Goal: Information Seeking & Learning: Learn about a topic

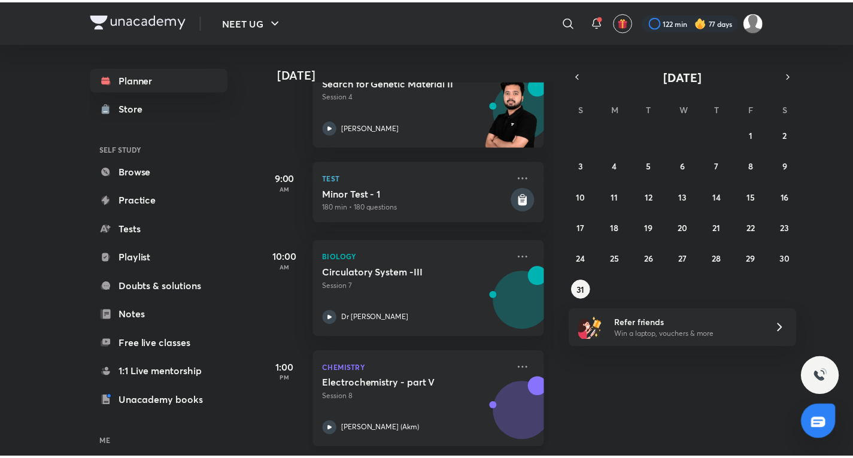
scroll to position [220, 0]
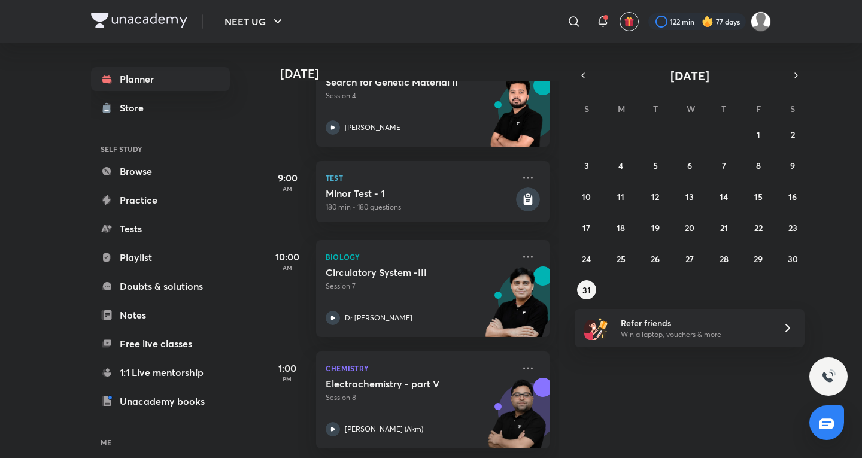
click at [807, 74] on div "[DATE] Good evening, [PERSON_NAME] You have 4 events [DATE] Give us your feedba…" at bounding box center [561, 250] width 596 height 415
click at [797, 75] on icon "button" at bounding box center [796, 75] width 2 height 5
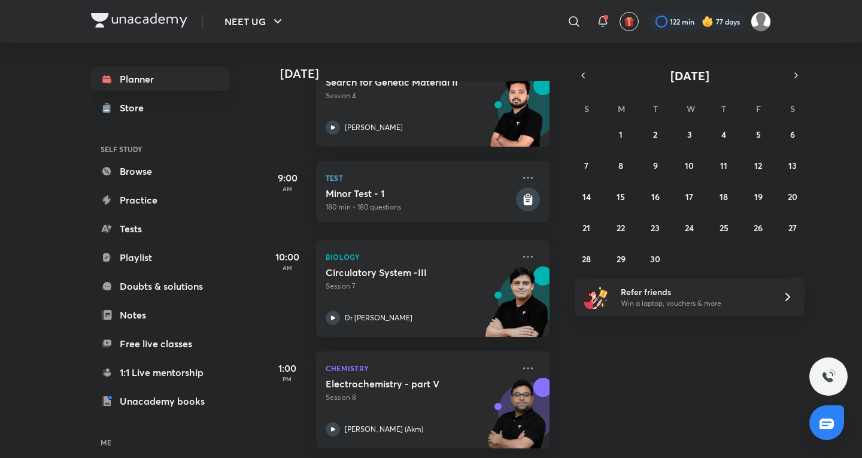
click at [626, 147] on div "31 1 2 3 4 5 6 7 8 9 10 11 12 13 14 15 16 17 18 19 20 21 22 23 24 25 26 27 28 2…" at bounding box center [690, 197] width 230 height 144
click at [624, 141] on button "1" at bounding box center [620, 134] width 19 height 19
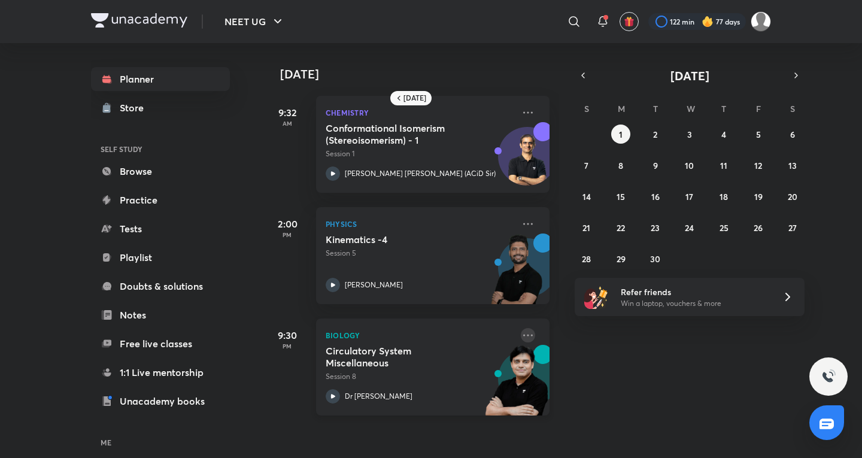
click at [521, 336] on icon at bounding box center [528, 335] width 14 height 14
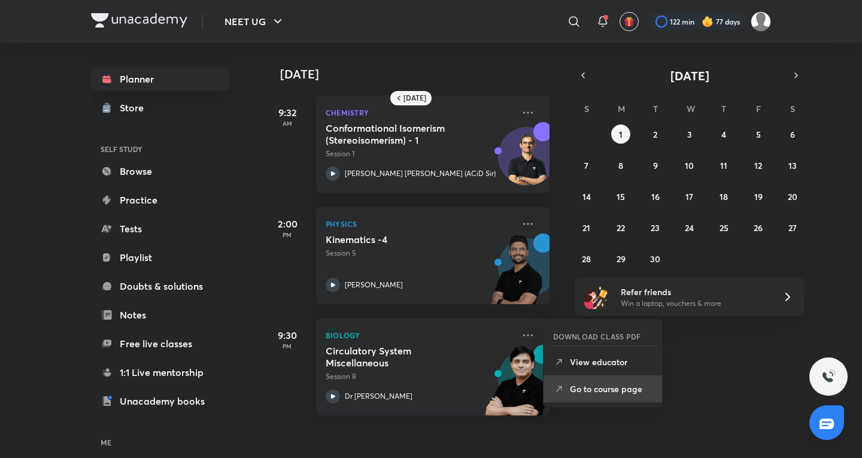
click at [578, 401] on li "Go to course page" at bounding box center [603, 388] width 119 height 27
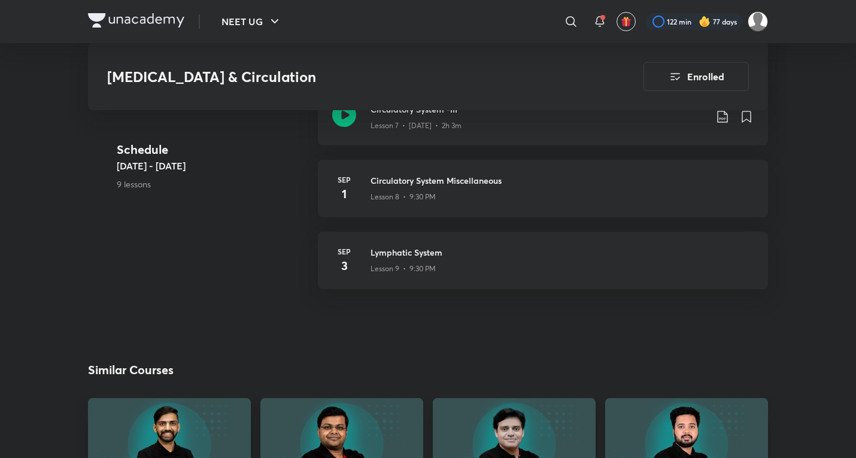
scroll to position [982, 0]
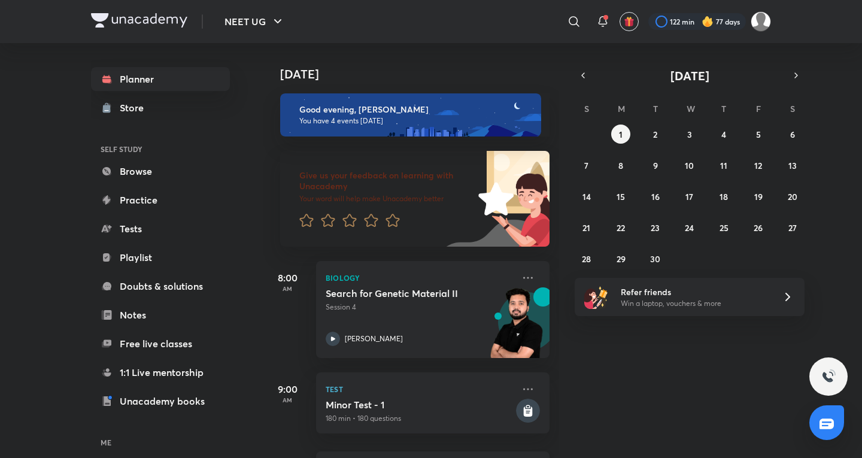
scroll to position [220, 0]
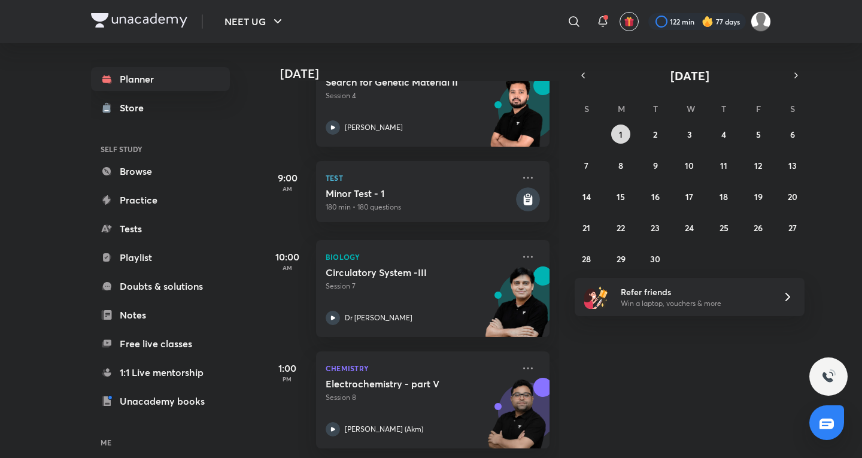
click at [618, 131] on button "1" at bounding box center [620, 134] width 19 height 19
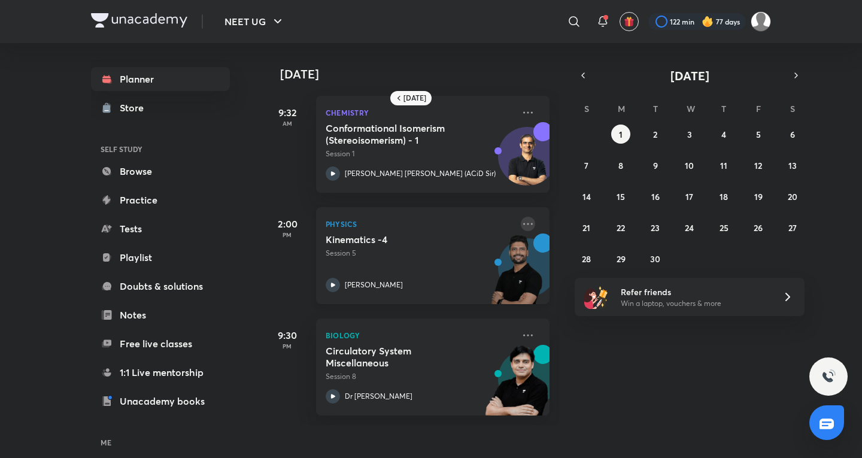
click at [521, 218] on icon at bounding box center [528, 224] width 14 height 14
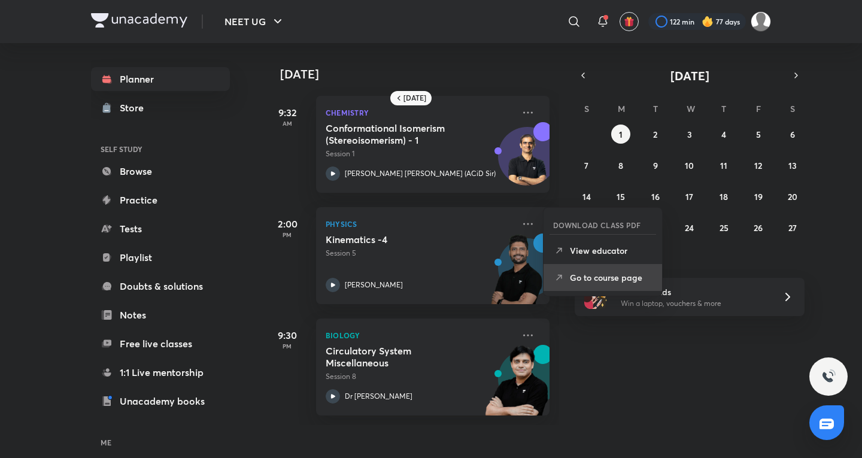
click at [577, 280] on p "Go to course page" at bounding box center [611, 277] width 83 height 13
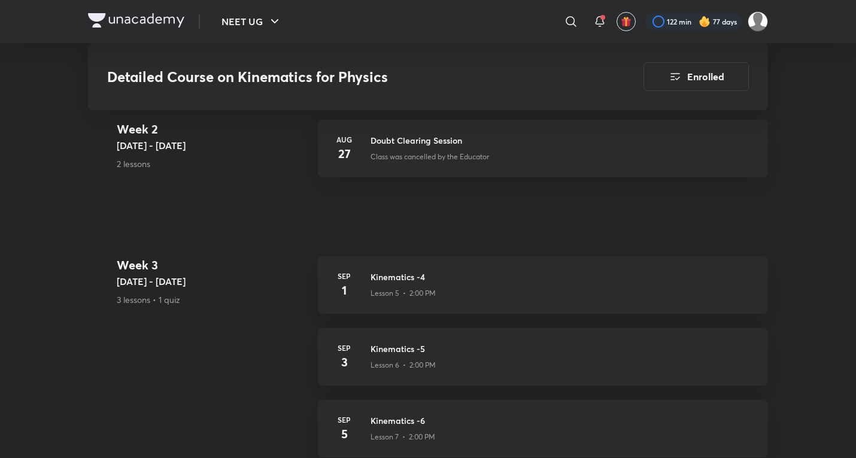
scroll to position [722, 0]
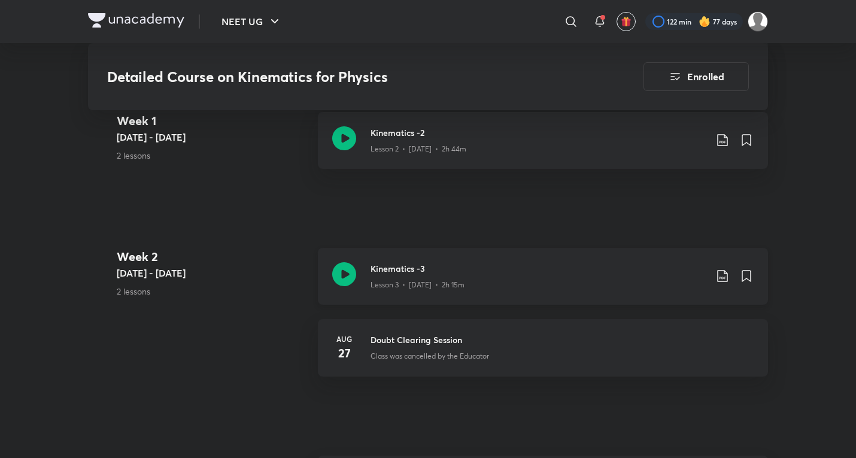
click at [489, 275] on div "Lesson 3 • [DATE] • 2h 15m" at bounding box center [538, 283] width 335 height 16
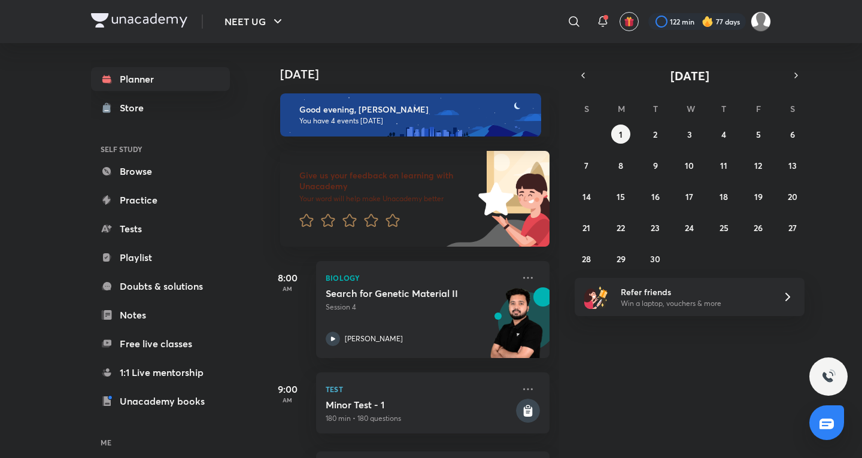
click at [590, 89] on div "[DATE] S M T W T F S 31 1 2 3 4 5 6 7 8 9 10 11 12 13 14 15 16 17 18 19 20 21 2…" at bounding box center [690, 167] width 230 height 201
click at [584, 77] on icon "button" at bounding box center [583, 75] width 10 height 11
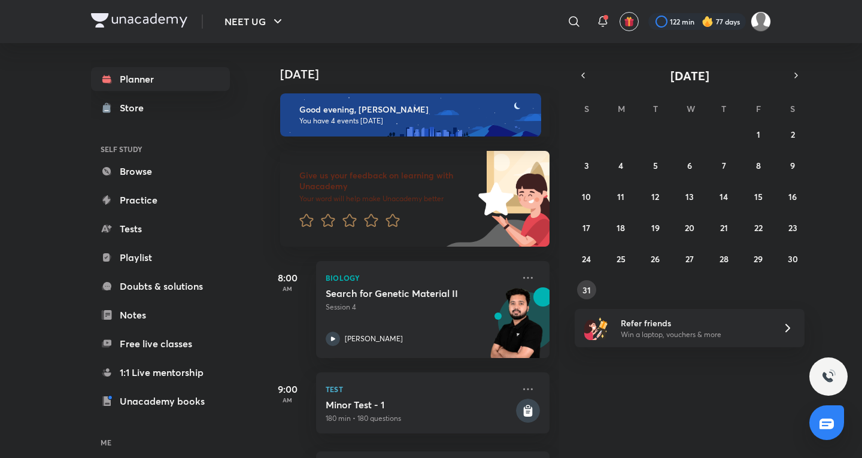
click at [590, 288] on abbr "31" at bounding box center [586, 289] width 8 height 11
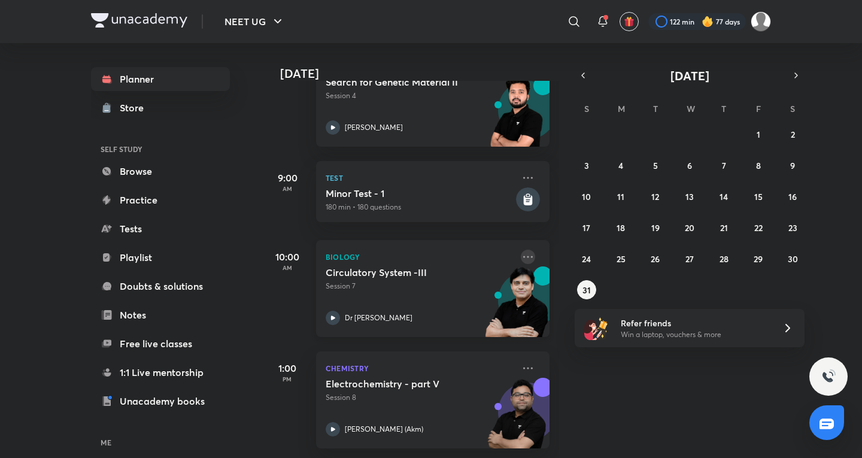
click at [524, 250] on icon at bounding box center [528, 257] width 14 height 14
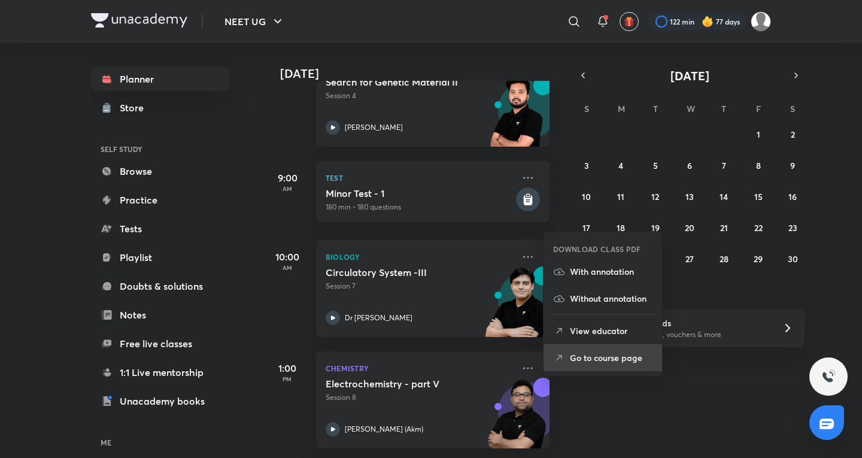
click at [592, 354] on p "Go to course page" at bounding box center [611, 357] width 83 height 13
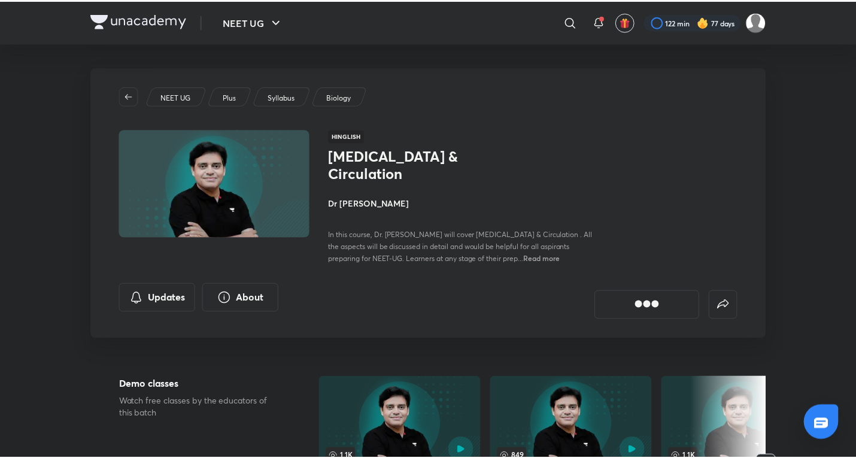
scroll to position [798, 0]
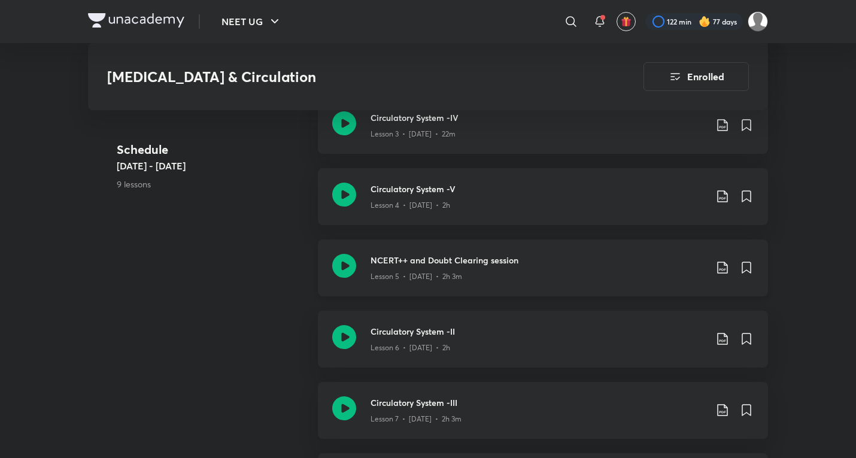
click at [432, 266] on div "NCERT++ and Doubt Clearing session Lesson 5 • [DATE] • 2h 3m" at bounding box center [543, 267] width 450 height 57
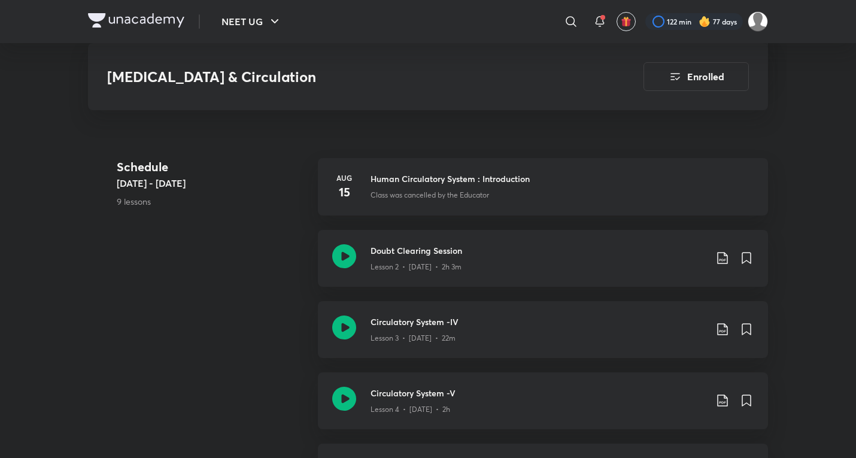
scroll to position [799, 0]
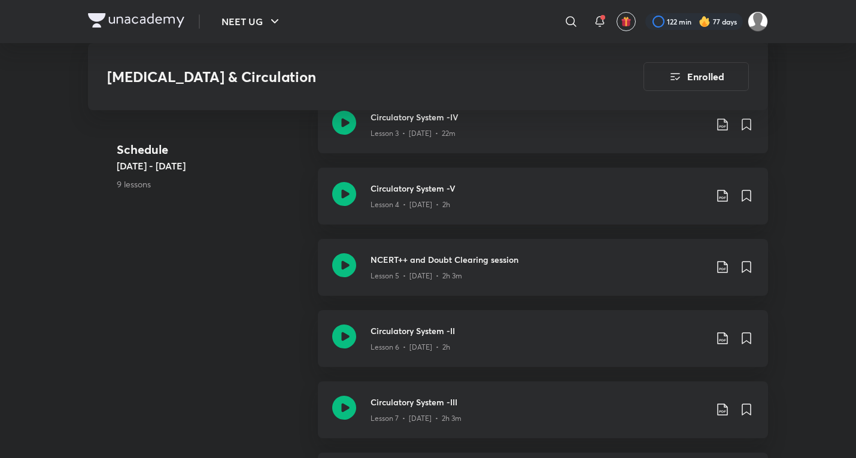
click at [427, 273] on div "NCERT++ and Doubt Clearing session Lesson 5 • [DATE] • 2h 3m" at bounding box center [543, 267] width 450 height 57
click at [396, 275] on div "[MEDICAL_DATA] & Circulation Enrolled NEET UG Plus Syllabus Biology Hinglish [M…" at bounding box center [428, 78] width 680 height 1618
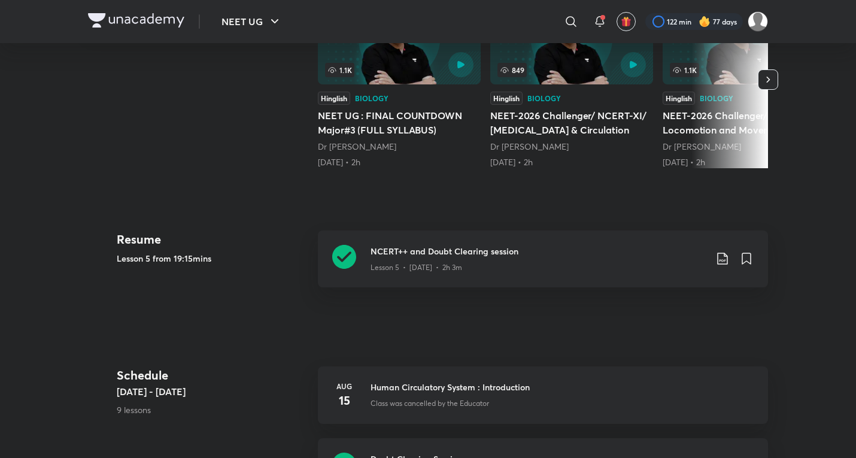
scroll to position [798, 0]
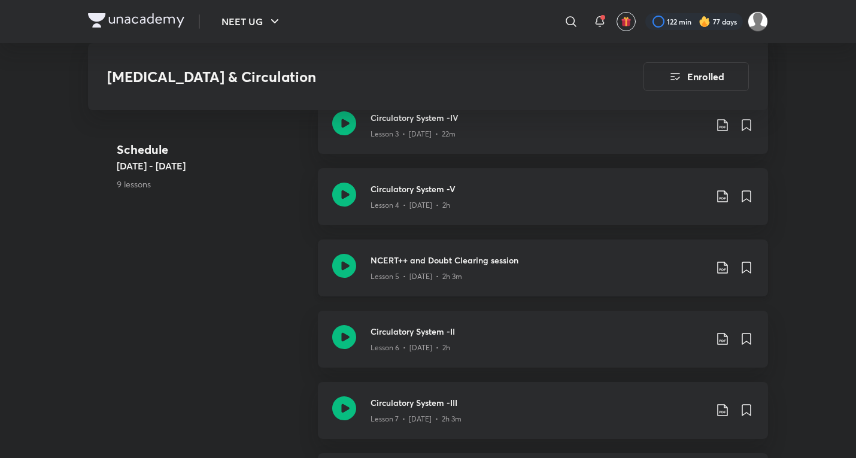
click at [413, 274] on div "NCERT++ and Doubt Clearing session Lesson 5 • [DATE] • 2h 3m" at bounding box center [543, 267] width 450 height 57
